Goal: Manage account settings

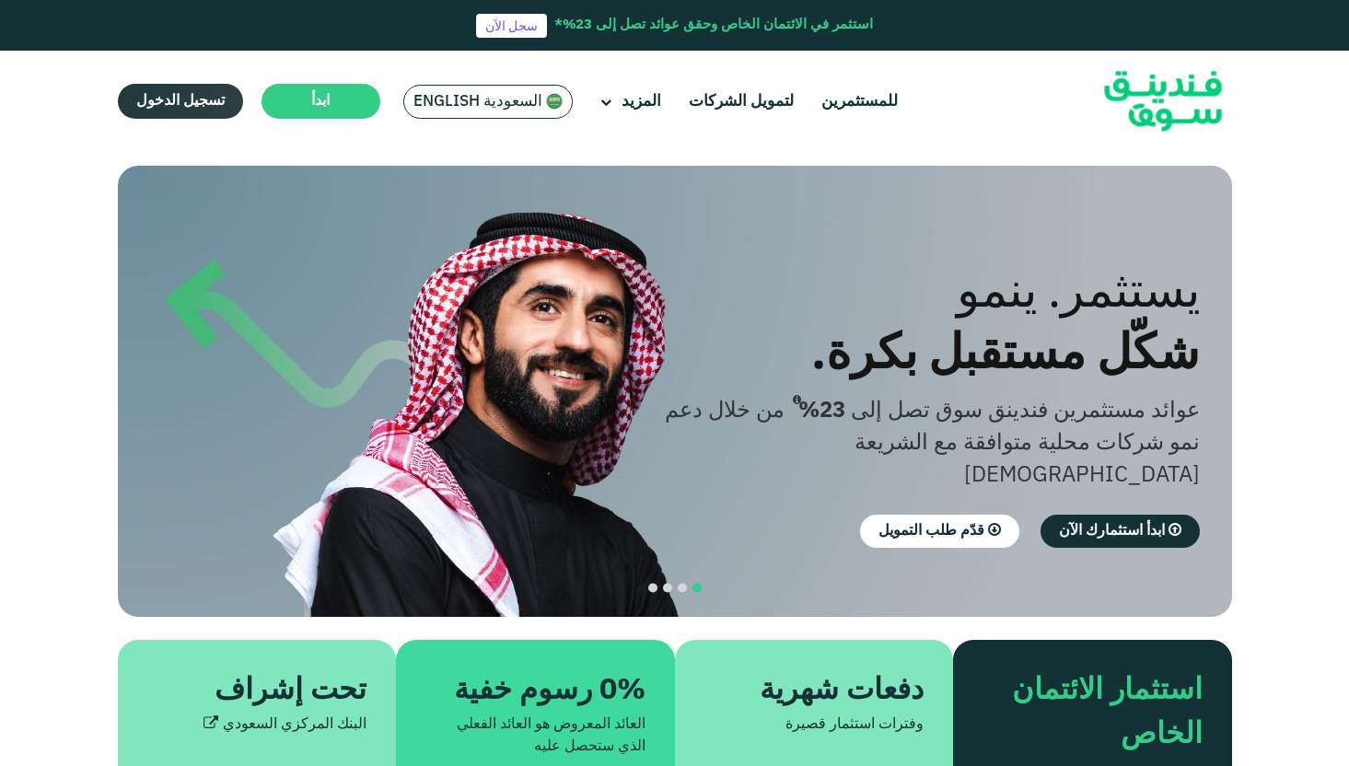
click at [158, 106] on span "تسجيل الدخول" at bounding box center [180, 101] width 88 height 14
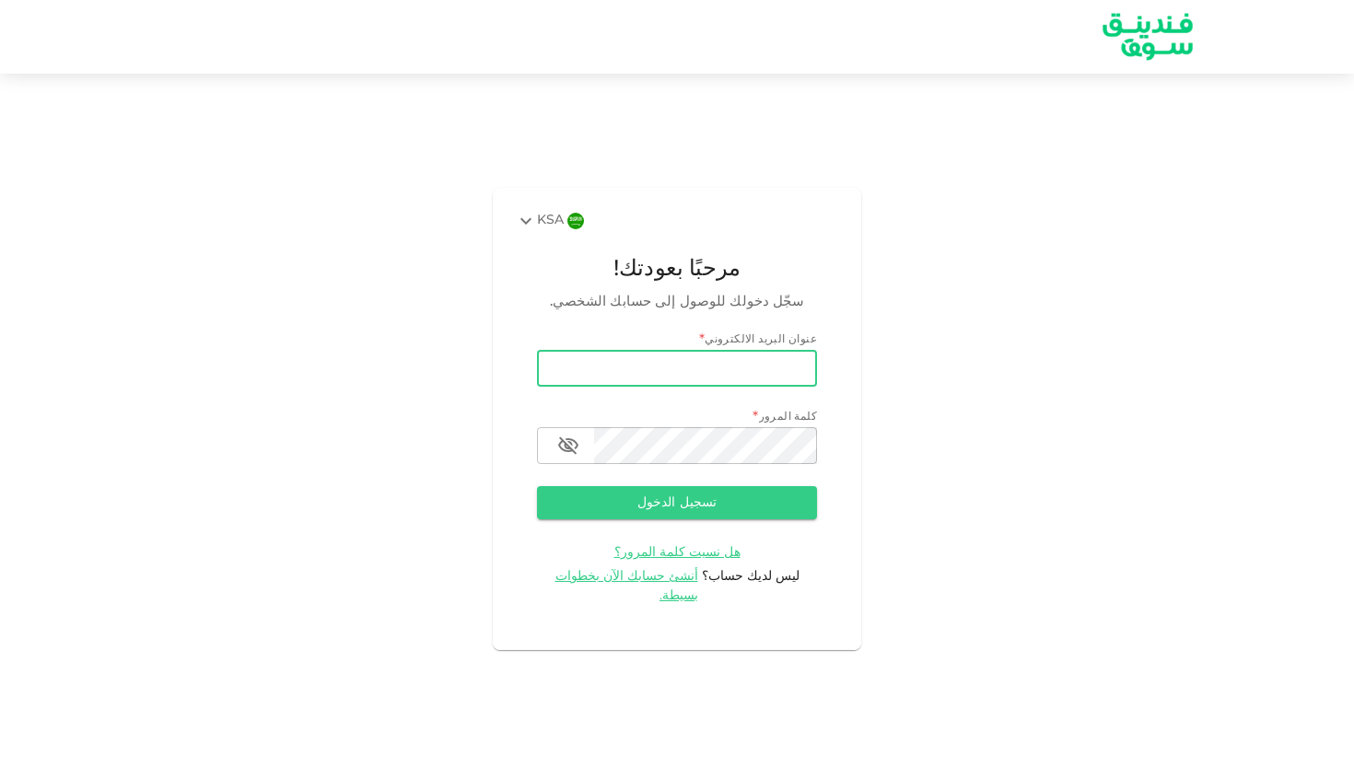
click at [722, 382] on input "email" at bounding box center [677, 368] width 280 height 37
type input "[EMAIL_ADDRESS][DOMAIN_NAME]"
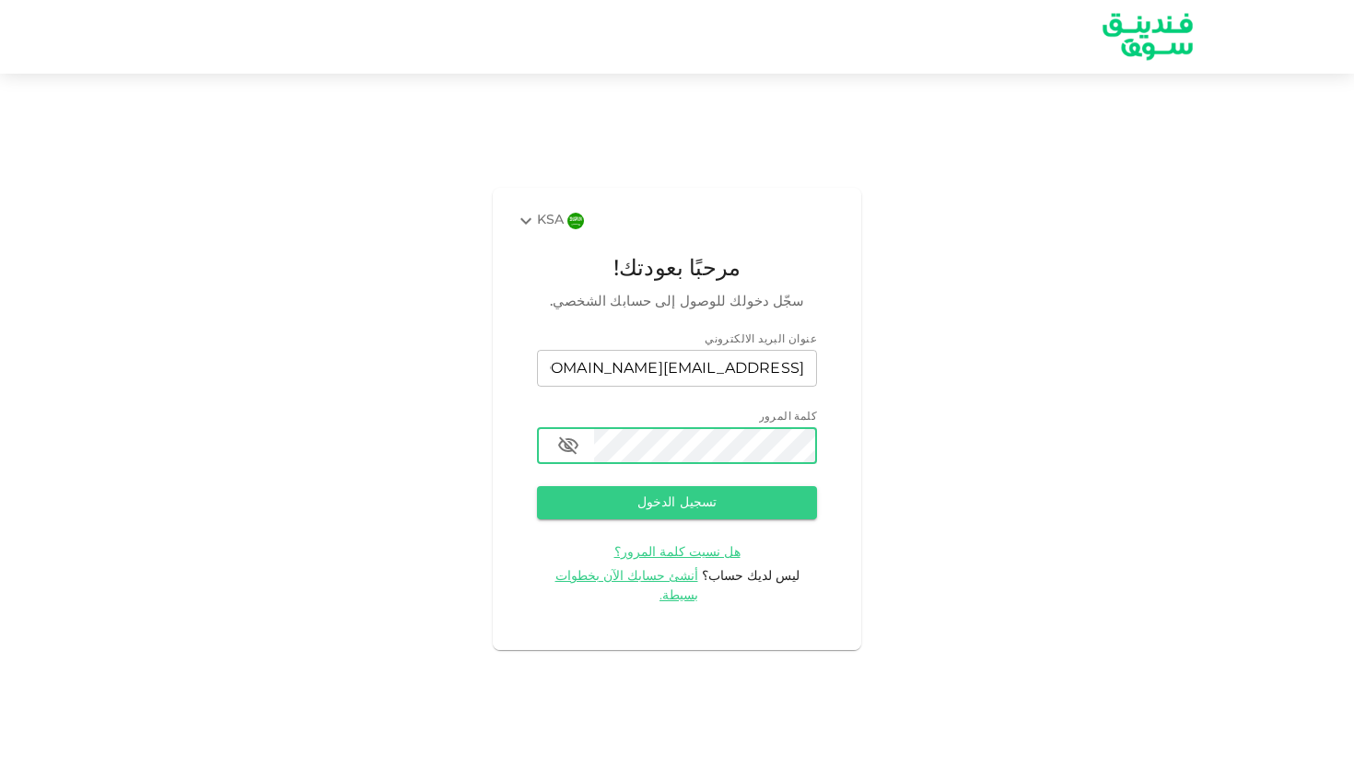
click at [574, 450] on icon "button" at bounding box center [568, 445] width 20 height 17
click at [621, 497] on button "تسجيل الدخول" at bounding box center [677, 502] width 280 height 33
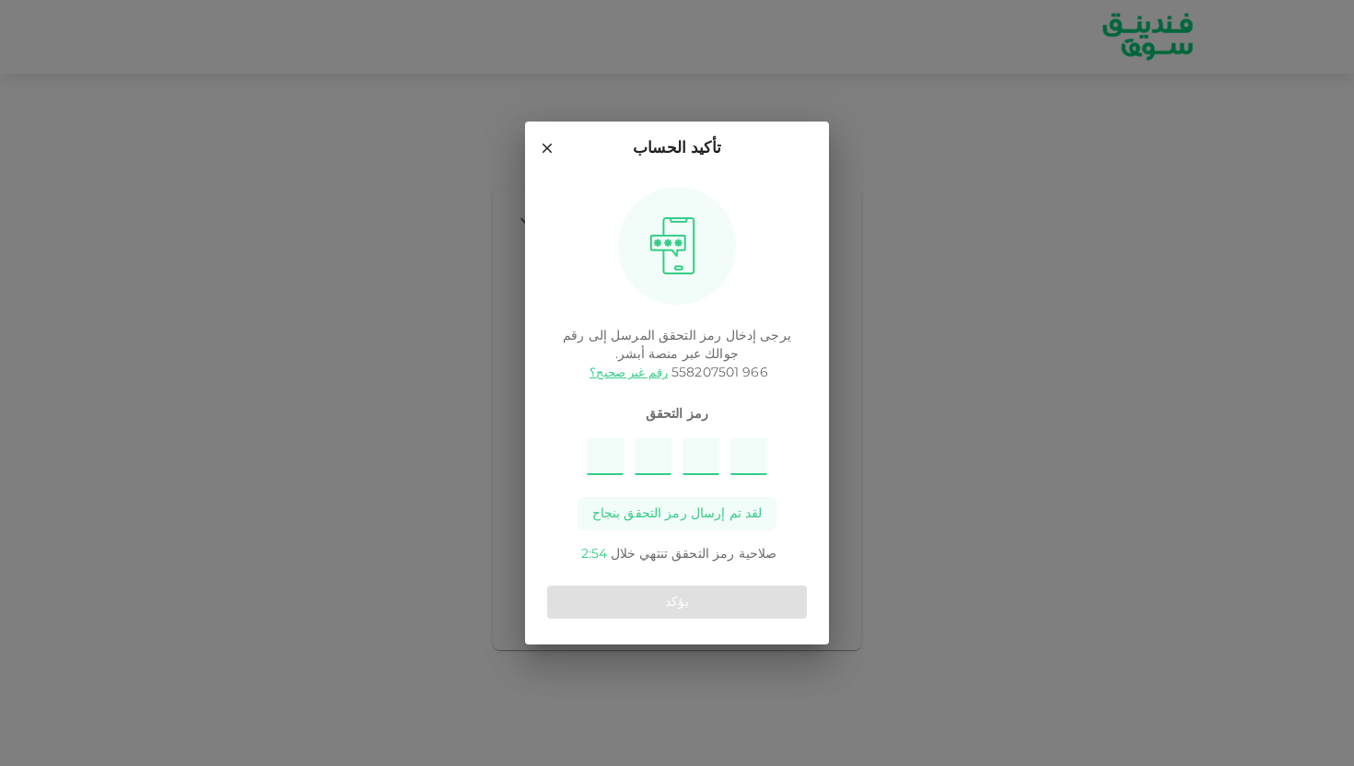
type input "7"
type input "8"
type input "6"
type input "9"
click at [649, 593] on button "يؤكد" at bounding box center [677, 602] width 260 height 33
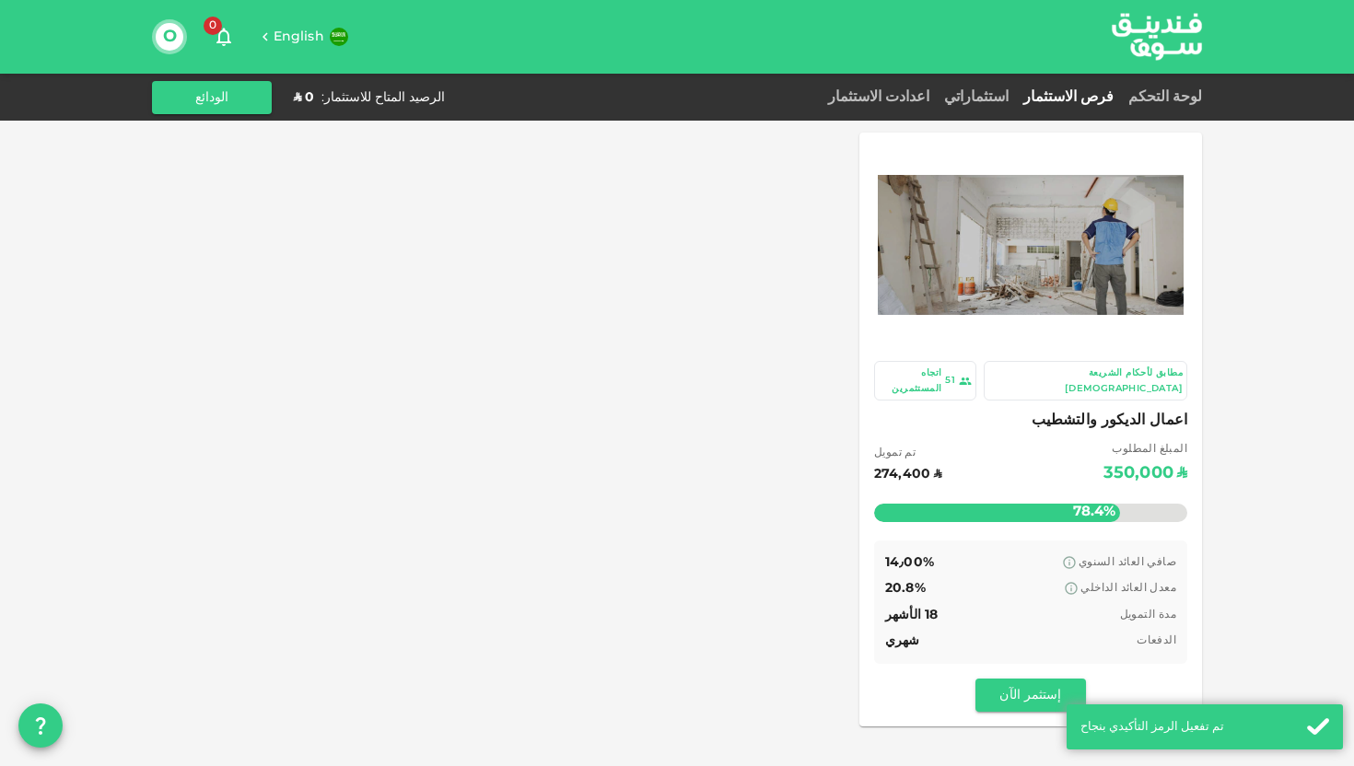
click at [300, 35] on span "English" at bounding box center [298, 36] width 51 height 13
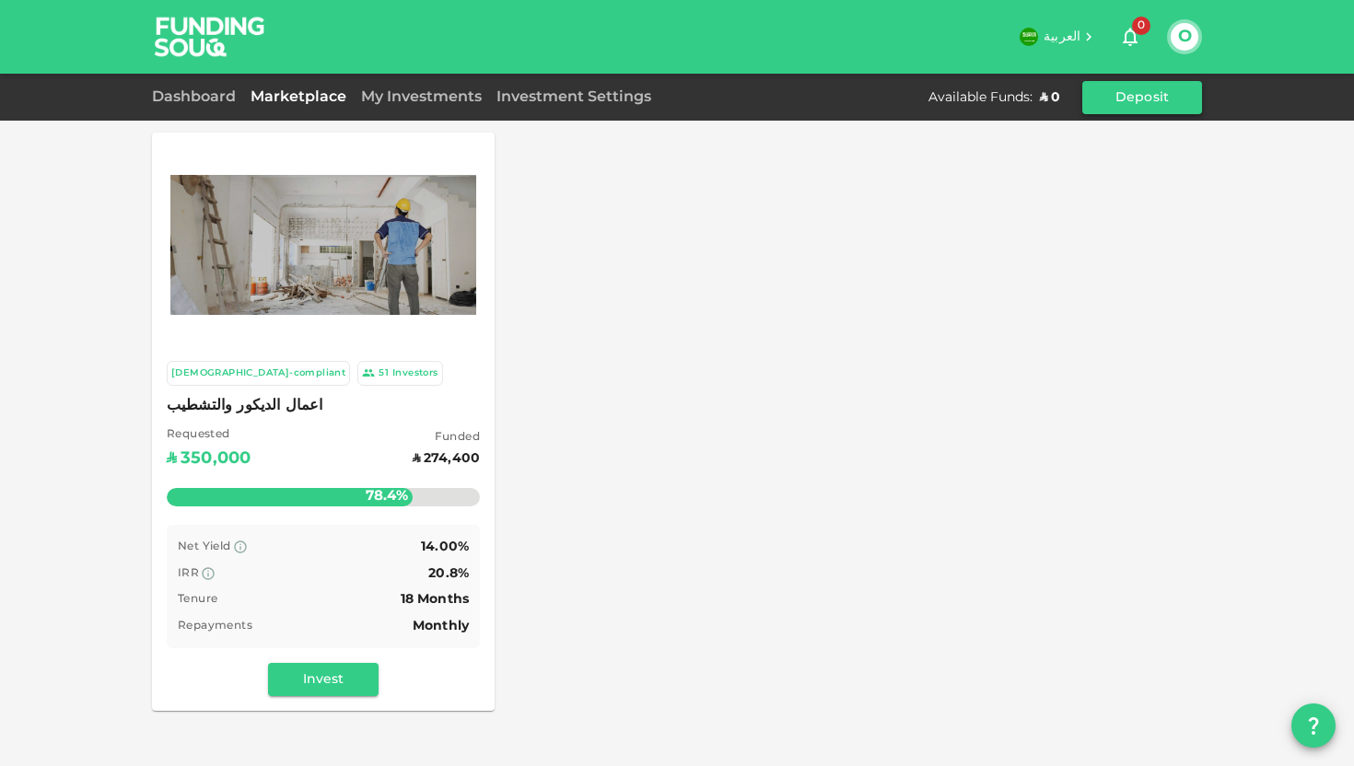
click at [1134, 94] on button "Deposit" at bounding box center [1142, 97] width 120 height 33
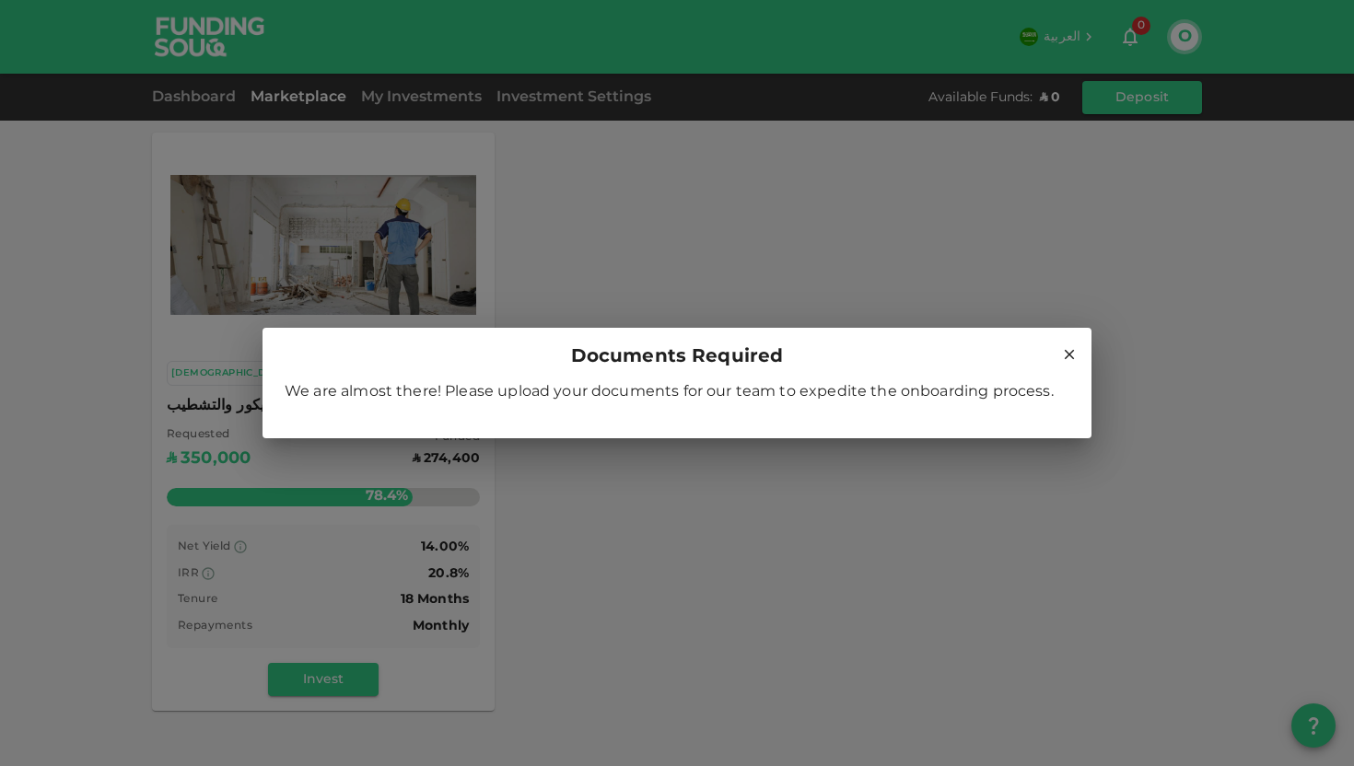
click at [809, 403] on div "We are almost there! Please upload your documents for our team to expedite the …" at bounding box center [677, 399] width 785 height 41
click at [873, 388] on span "We are almost there! Please upload your documents for our team to expedite the …" at bounding box center [669, 392] width 769 height 14
click at [332, 385] on span "We are almost there! Please upload your documents for our team to expedite the …" at bounding box center [669, 392] width 769 height 14
click at [1069, 357] on icon at bounding box center [1069, 354] width 17 height 17
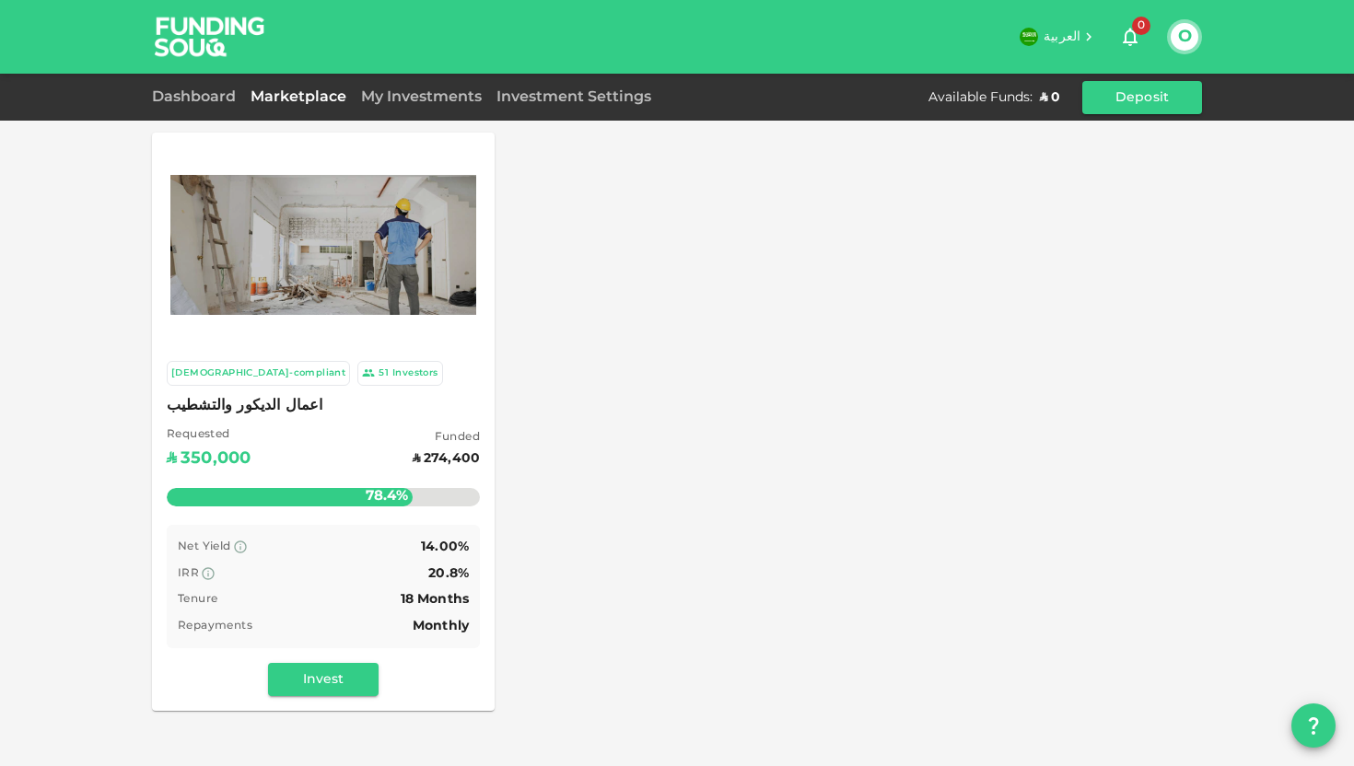
click at [1172, 40] on button "O" at bounding box center [1184, 37] width 28 height 28
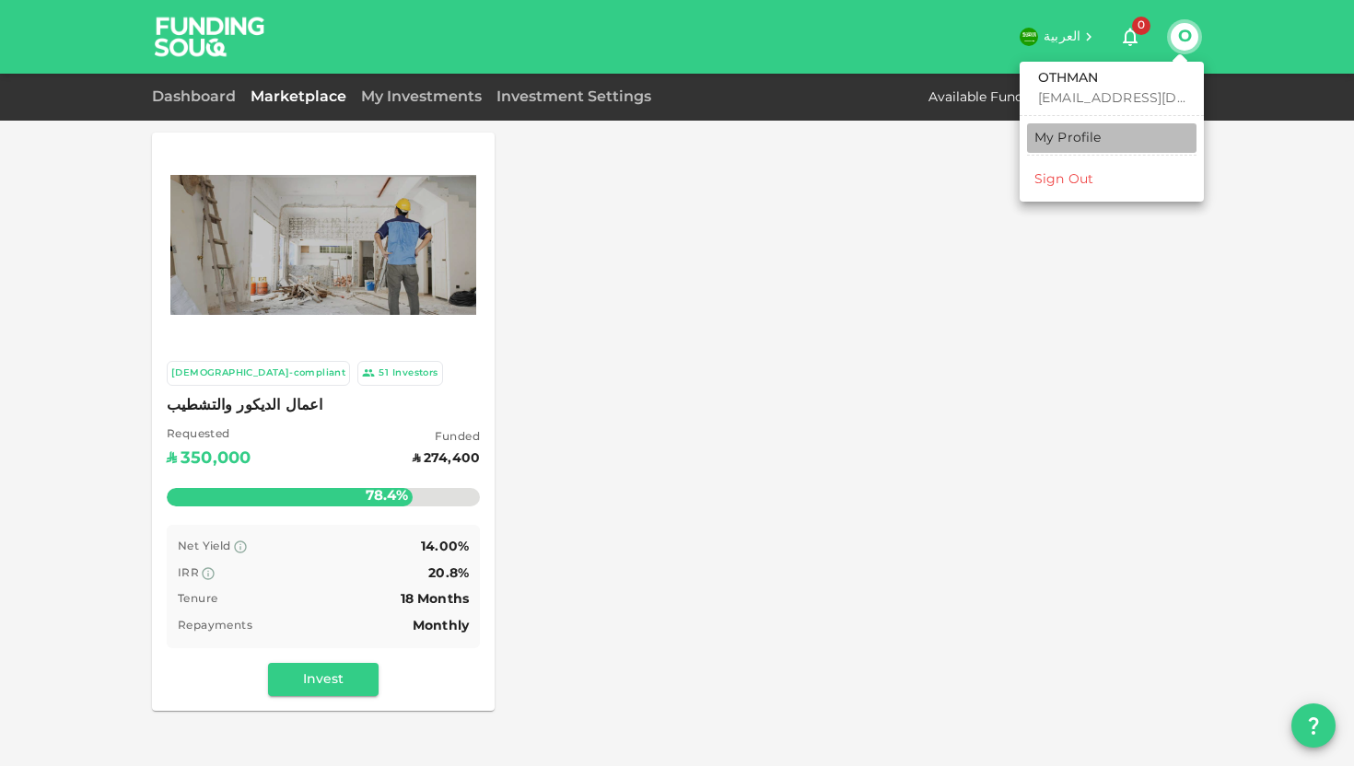
click at [1112, 135] on link "My Profile" at bounding box center [1111, 137] width 169 height 29
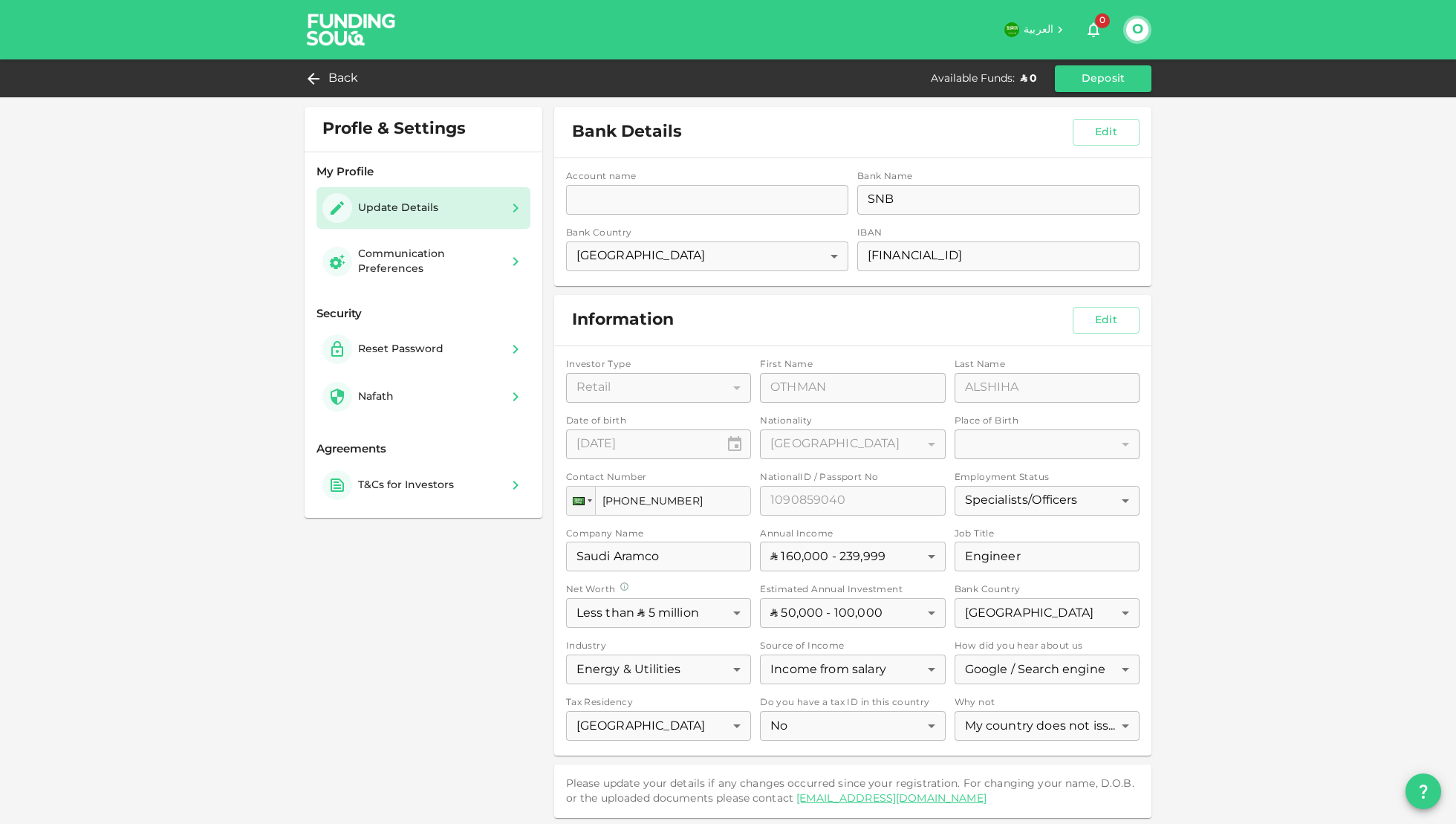
scroll to position [2, 0]
